Goal: Transaction & Acquisition: Obtain resource

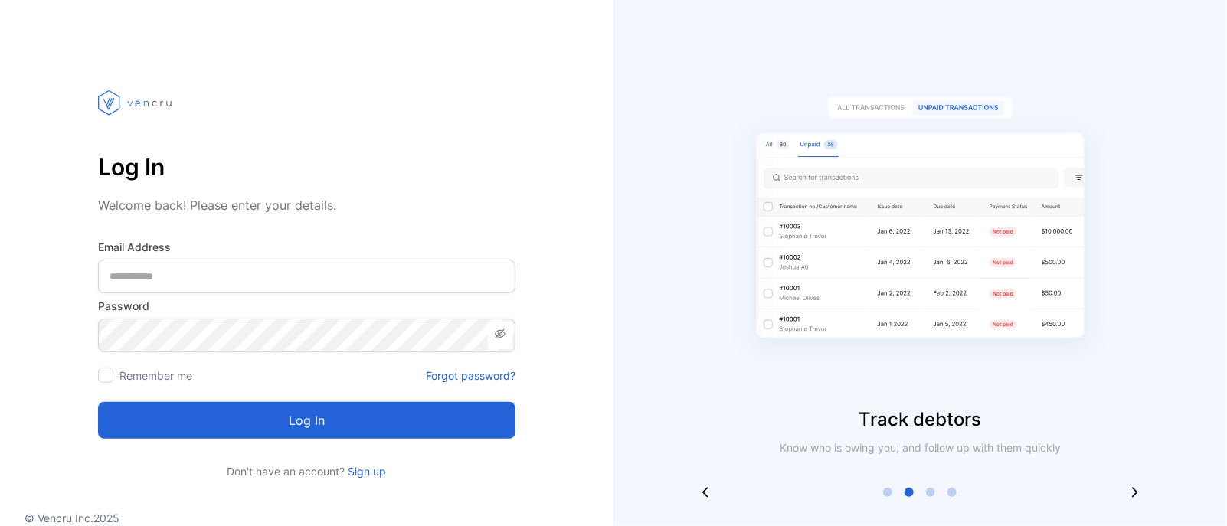
click at [342, 280] on Address-inputemail "email" at bounding box center [306, 277] width 417 height 34
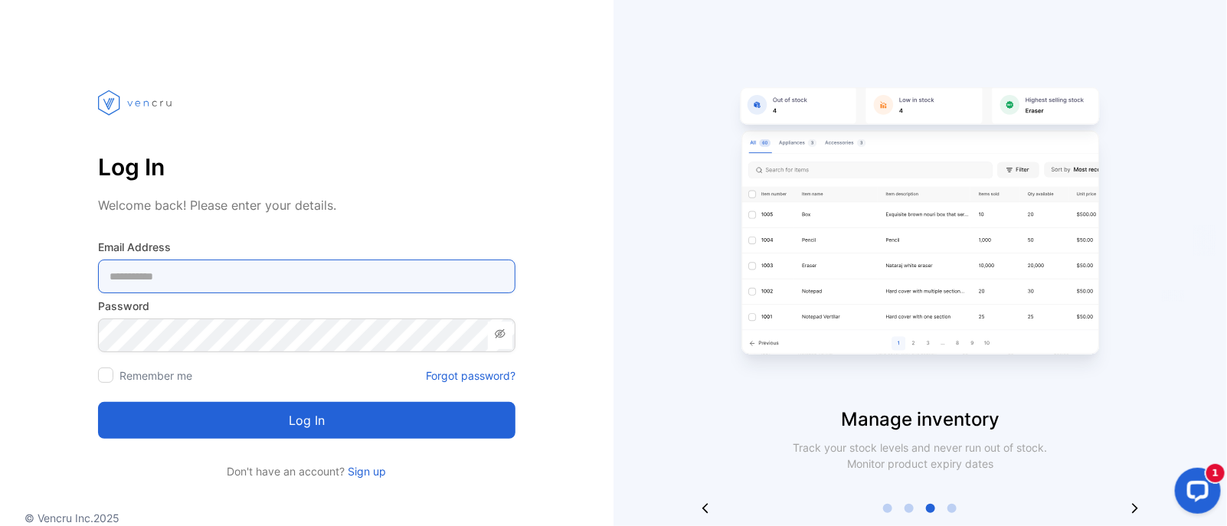
type Address-inputemail "**********"
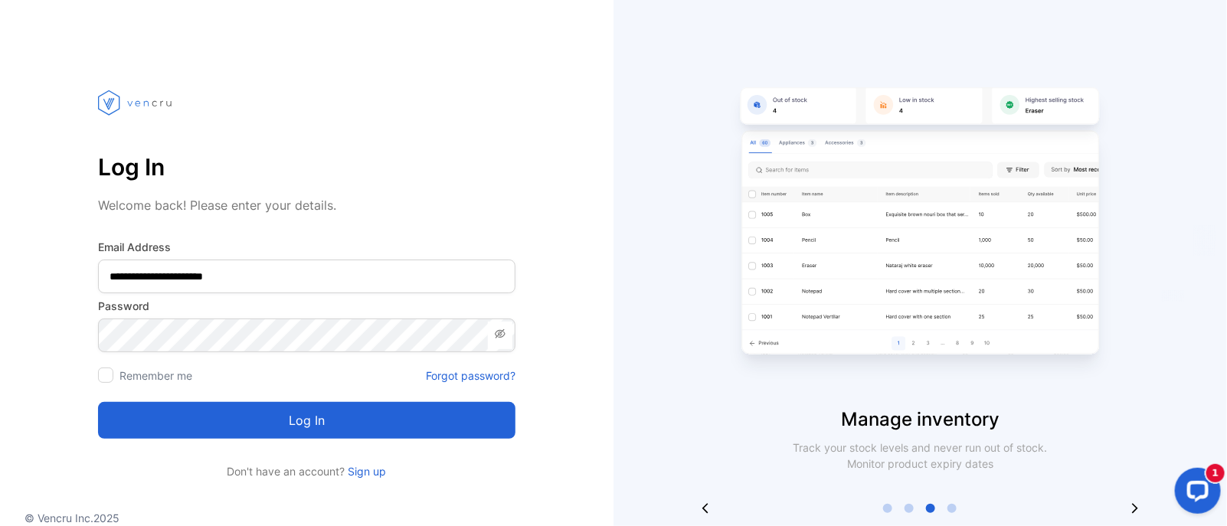
click at [146, 371] on label "Remember me" at bounding box center [155, 375] width 73 height 13
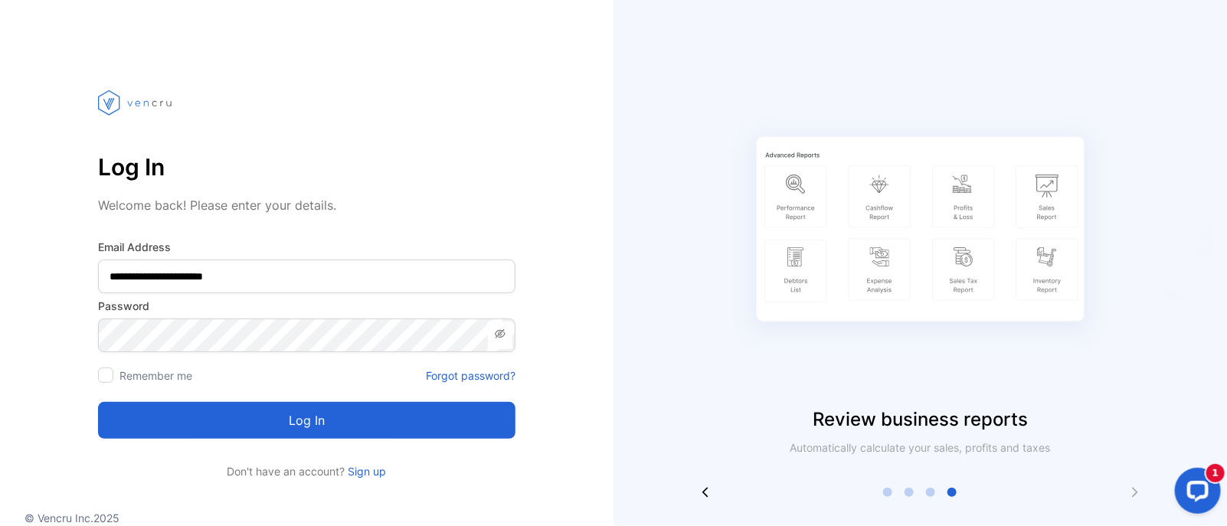
click at [103, 381] on div at bounding box center [105, 375] width 15 height 15
click at [217, 427] on button "Log in" at bounding box center [306, 420] width 417 height 37
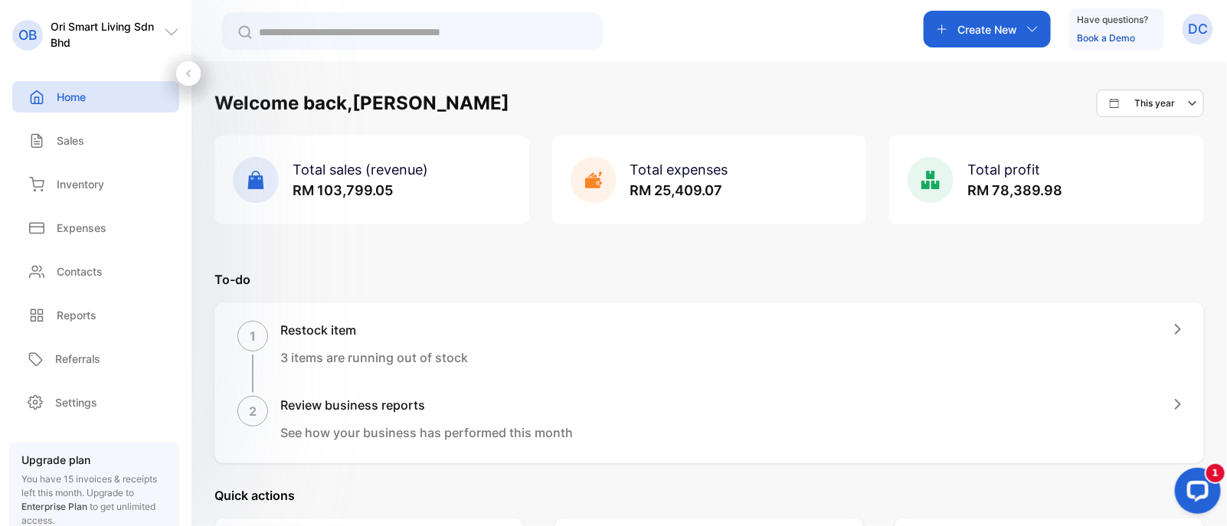
click at [170, 25] on icon at bounding box center [171, 32] width 15 height 15
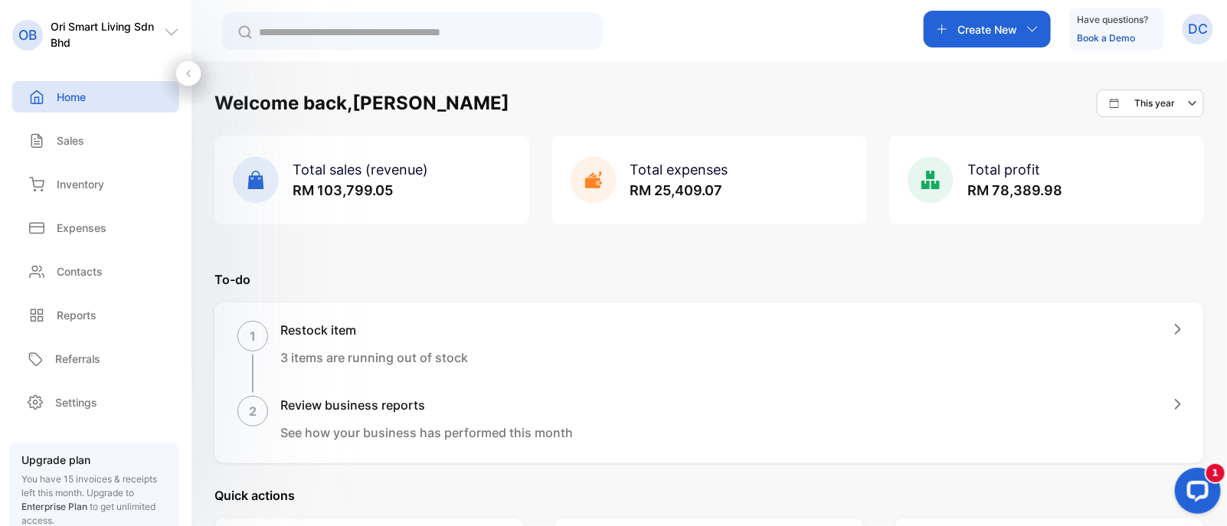
click at [316, 164] on span "Total sales (revenue)" at bounding box center [361, 170] width 136 height 16
click at [343, 172] on span "Total sales (revenue)" at bounding box center [361, 170] width 136 height 16
click at [423, 195] on p "RM 103,799.05" at bounding box center [361, 190] width 136 height 21
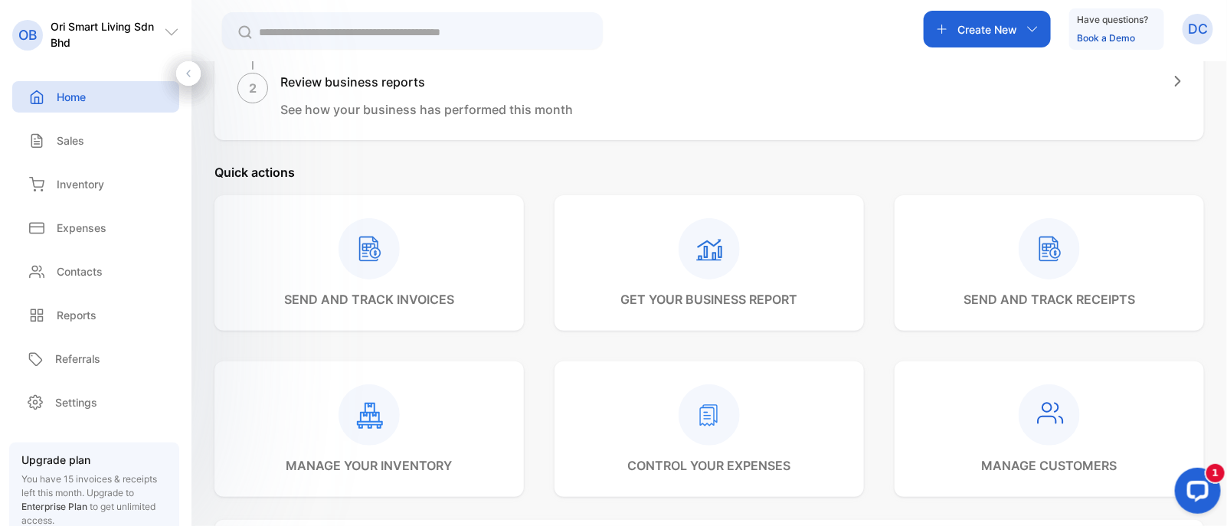
scroll to position [325, 0]
click at [374, 254] on rect at bounding box center [368, 247] width 61 height 61
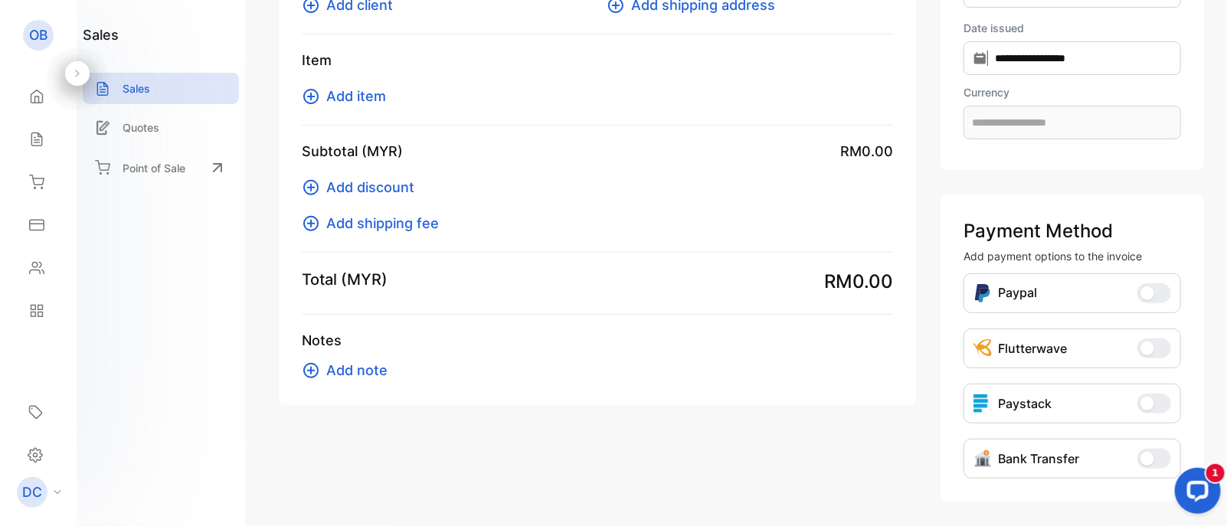
type input "**********"
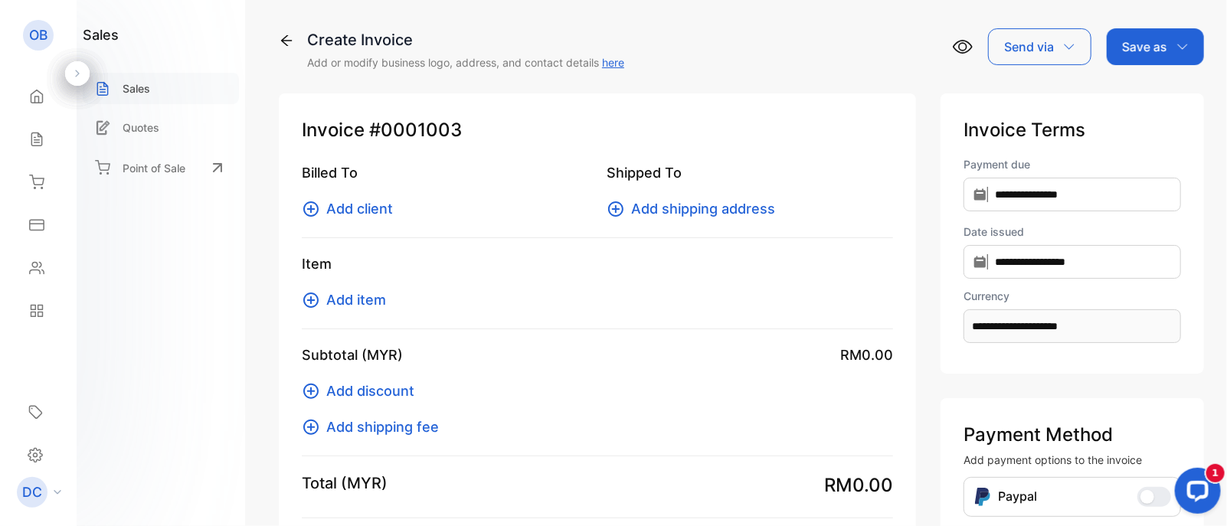
click at [172, 94] on div "Sales" at bounding box center [161, 88] width 156 height 31
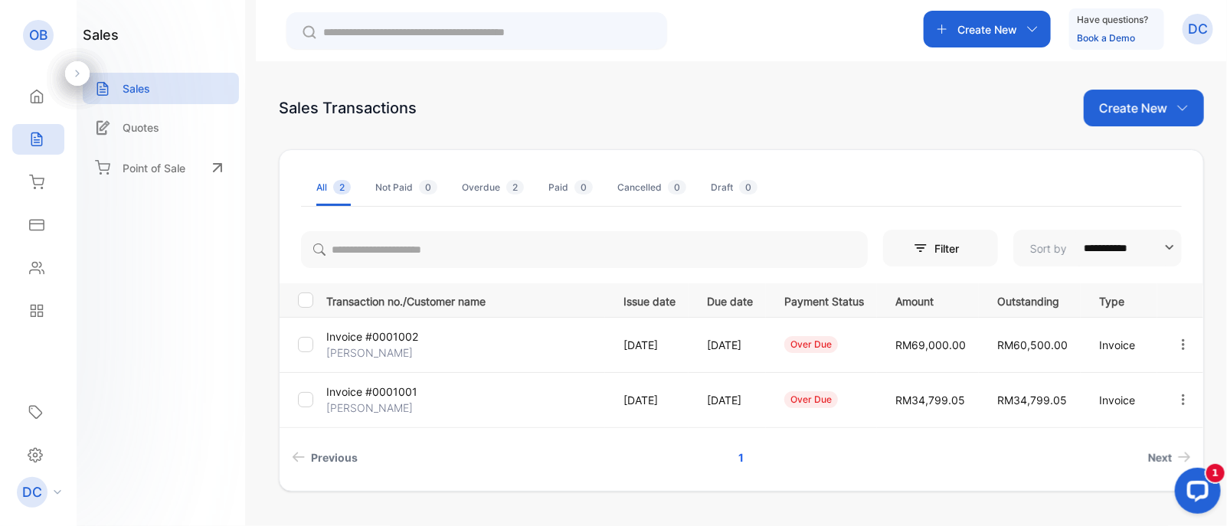
click at [407, 337] on p "Invoice #0001002" at bounding box center [372, 337] width 93 height 16
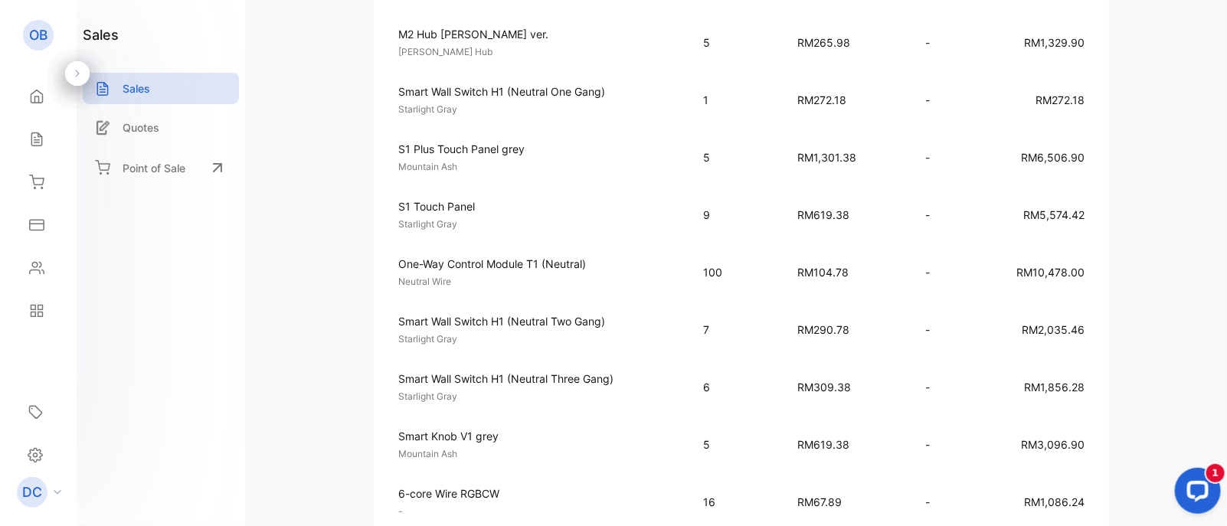
scroll to position [710, 0]
click at [1212, 498] on button "Open LiveChat chat widget" at bounding box center [1197, 490] width 46 height 46
click at [876, 349] on td "RM290.78" at bounding box center [846, 330] width 128 height 57
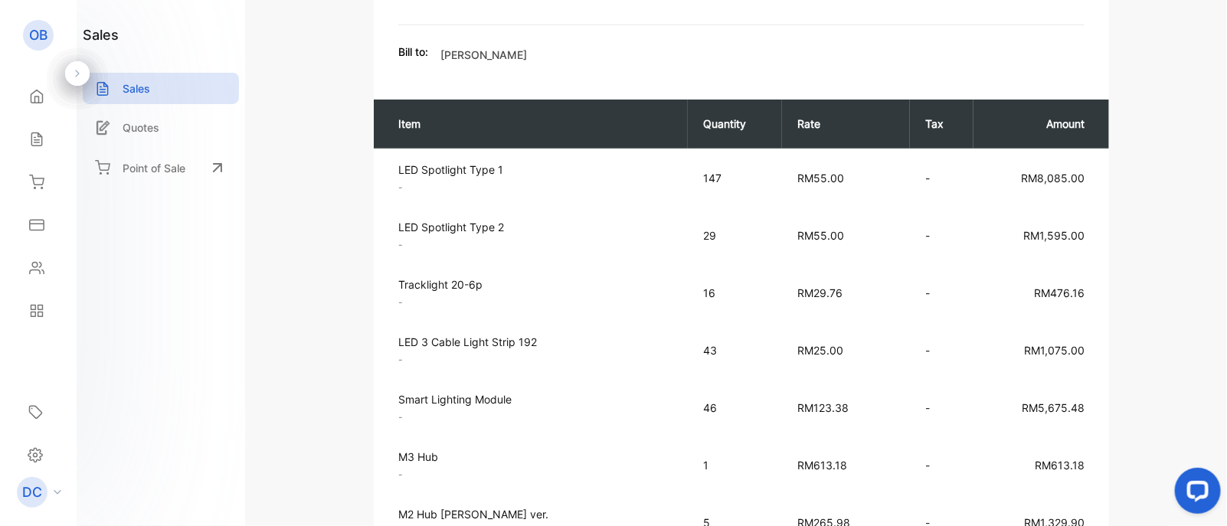
scroll to position [0, 0]
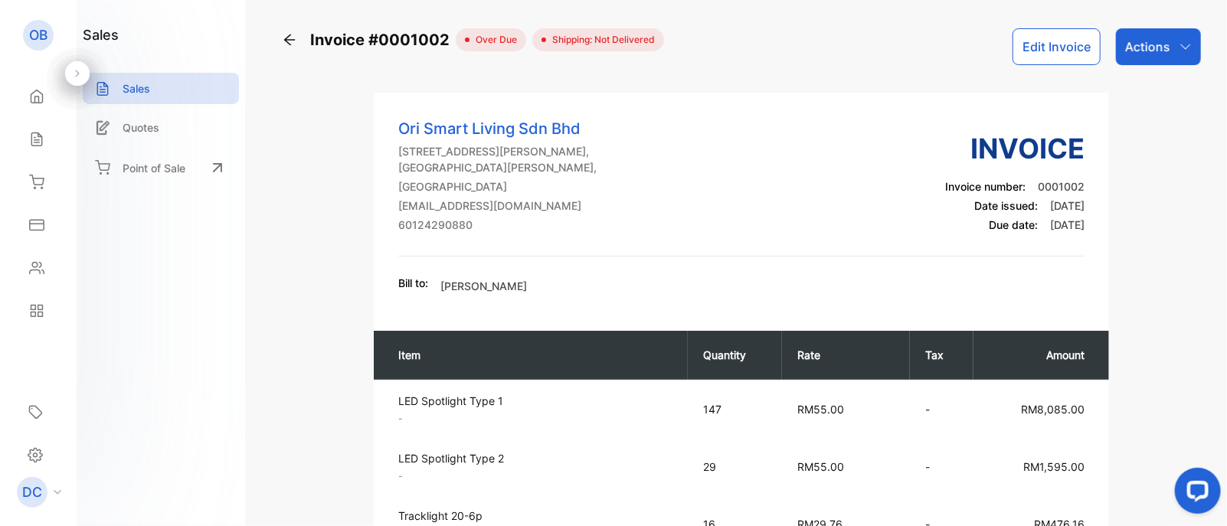
click at [1143, 55] on p "Actions" at bounding box center [1147, 47] width 45 height 18
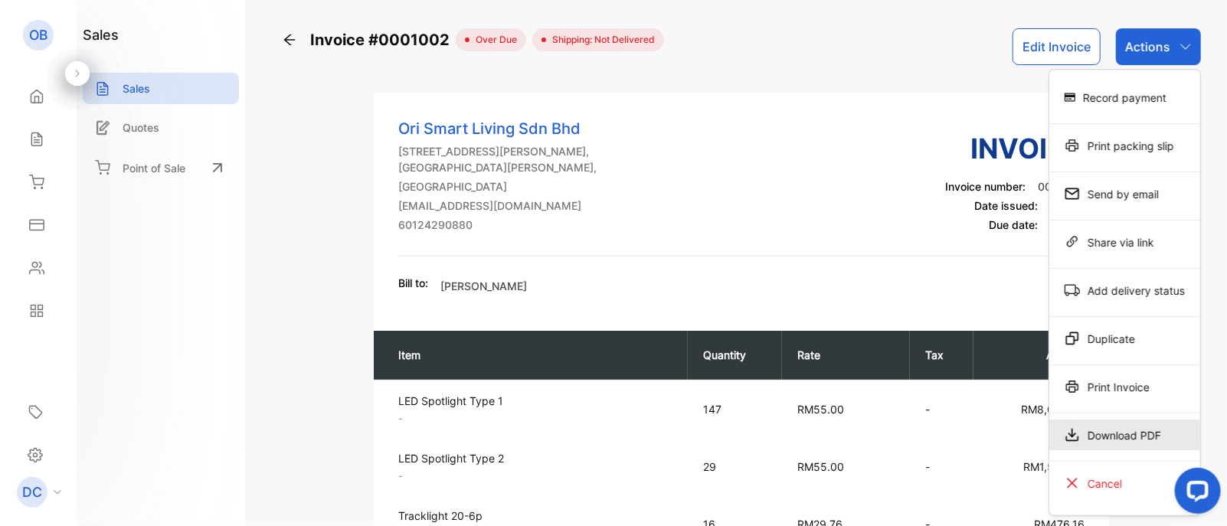
click at [1097, 440] on div "Download PDF" at bounding box center [1124, 435] width 151 height 31
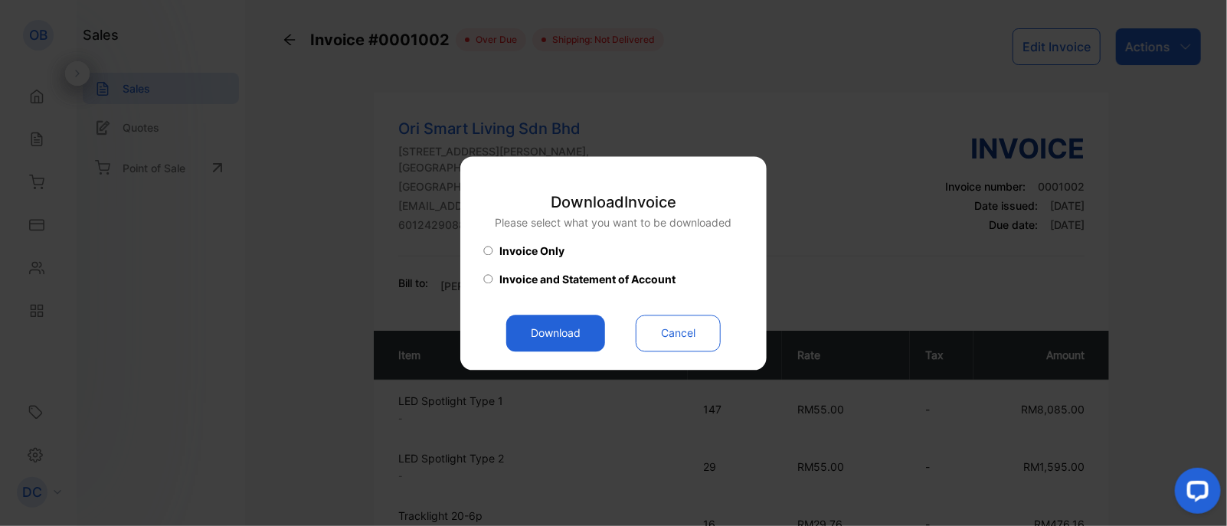
click at [575, 325] on button "Download" at bounding box center [555, 333] width 99 height 37
